Goal: Navigation & Orientation: Find specific page/section

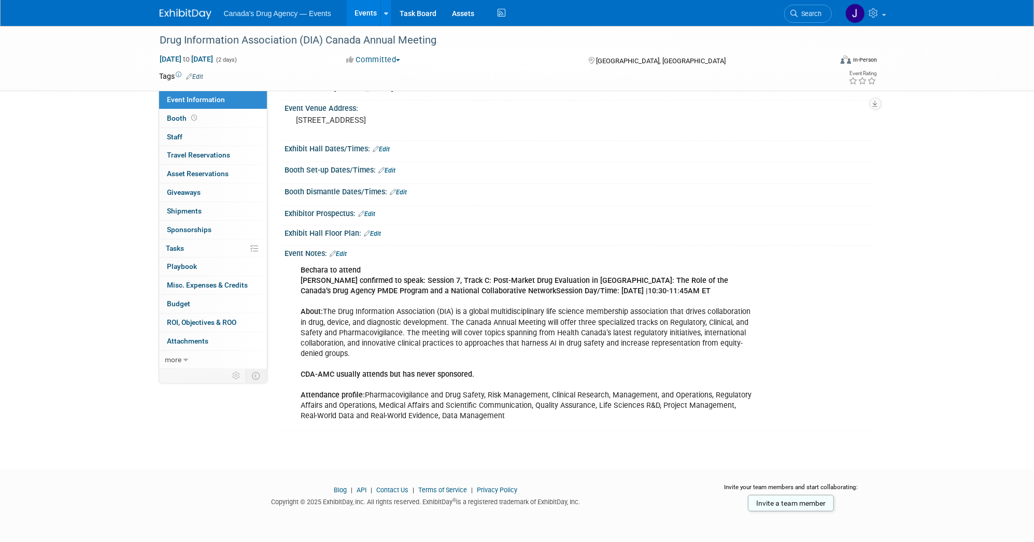
scroll to position [65, 0]
click at [365, 14] on link "Events" at bounding box center [366, 13] width 38 height 26
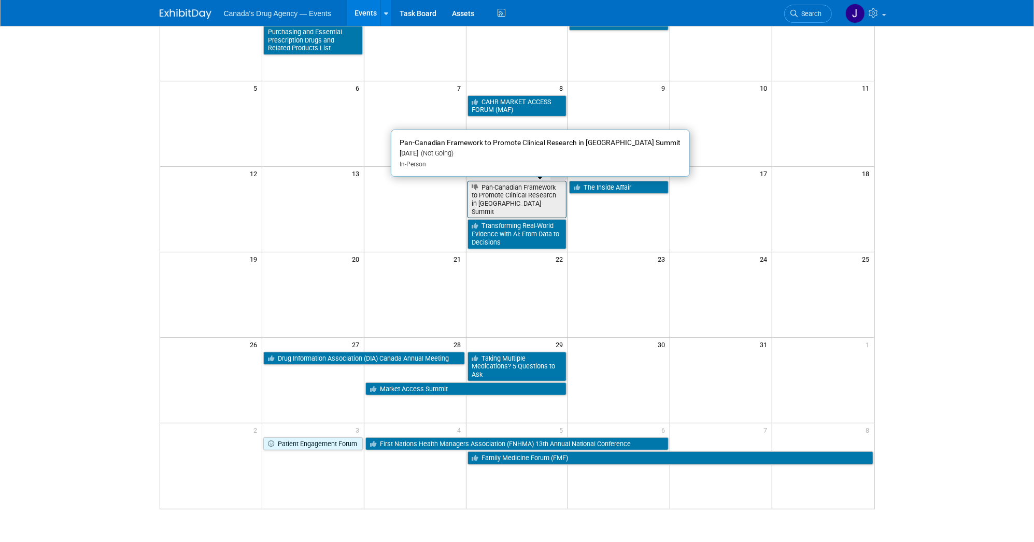
scroll to position [198, 0]
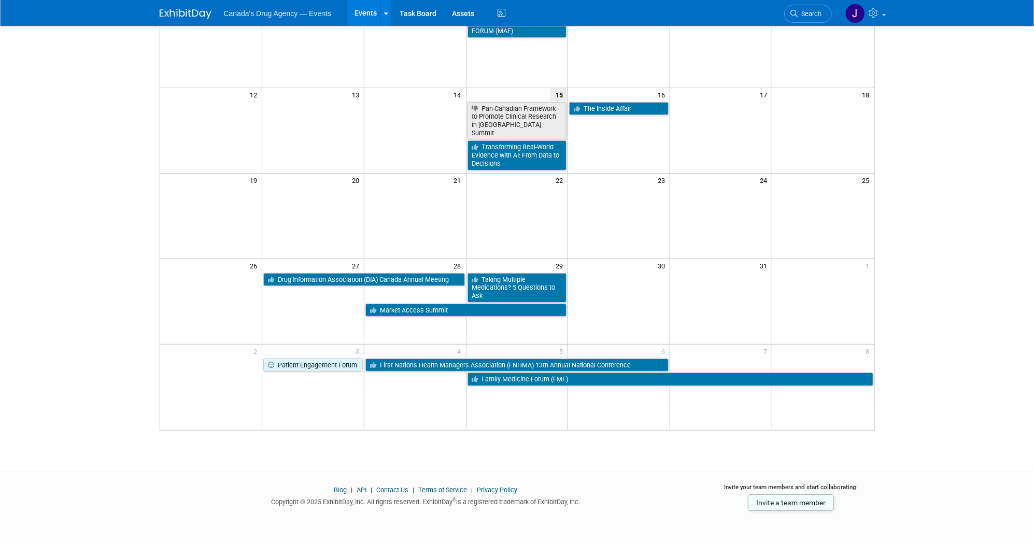
click at [667, 286] on td at bounding box center [619, 294] width 102 height 45
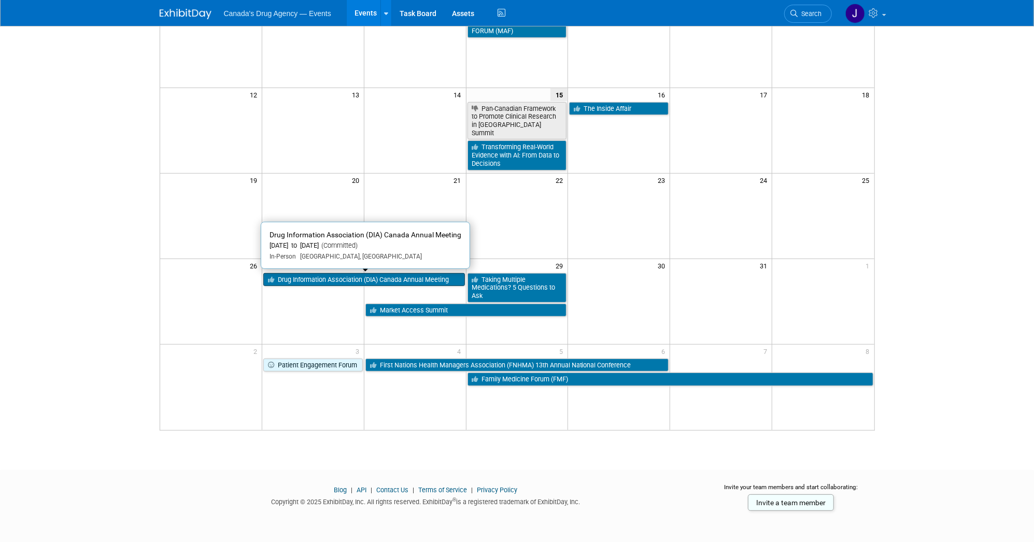
click at [411, 282] on link "Drug Information Association (DIA) Canada Annual Meeting" at bounding box center [364, 279] width 202 height 13
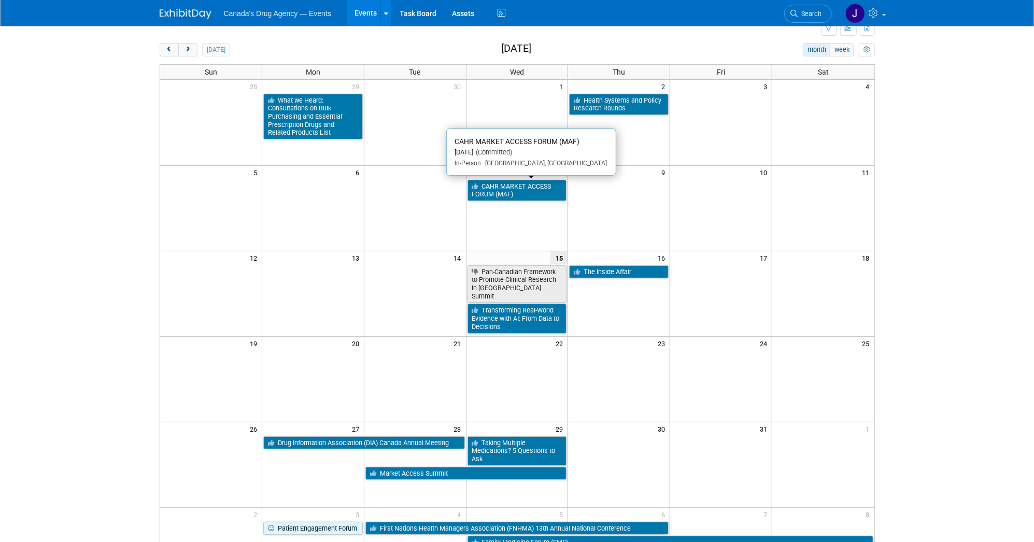
scroll to position [0, 0]
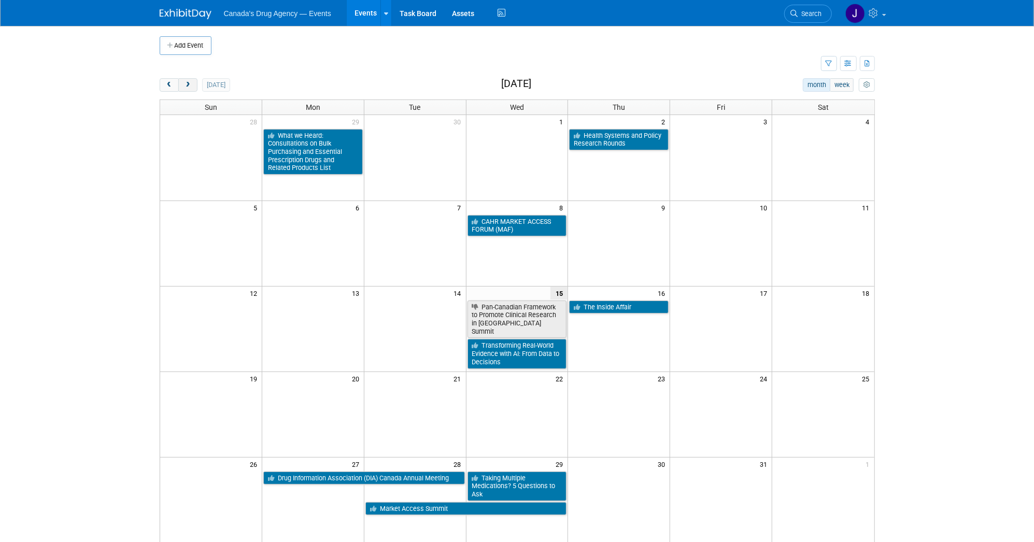
click at [194, 84] on button "next" at bounding box center [187, 84] width 19 height 13
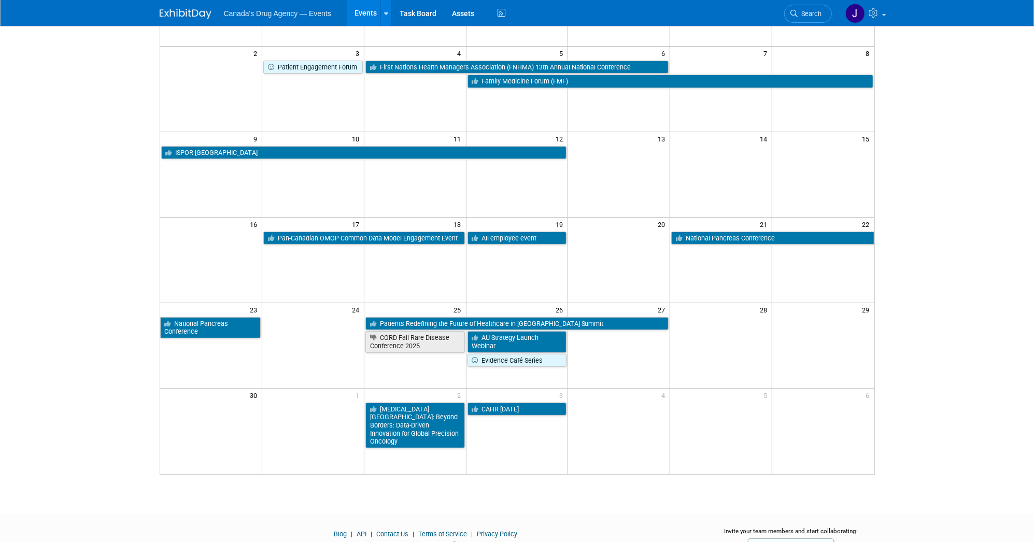
scroll to position [198, 0]
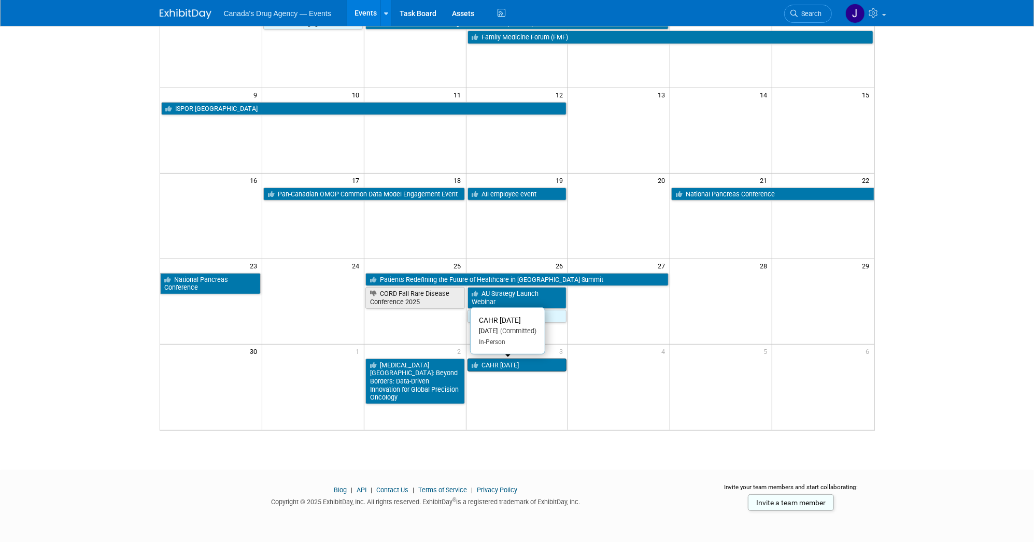
click at [487, 368] on link "CAHR [DATE]" at bounding box center [516, 365] width 99 height 13
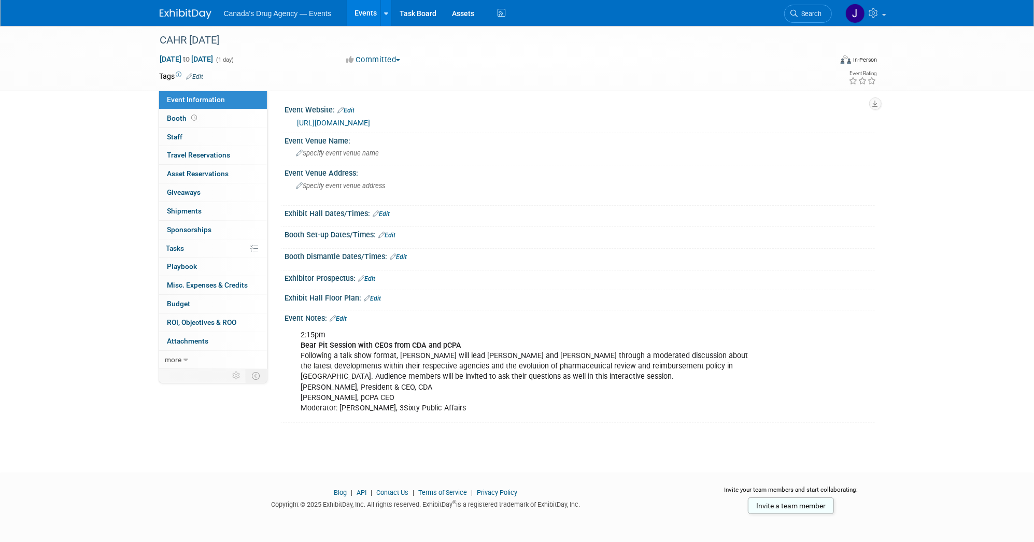
click at [370, 120] on link "[URL][DOMAIN_NAME]" at bounding box center [333, 123] width 73 height 8
